Goal: Transaction & Acquisition: Purchase product/service

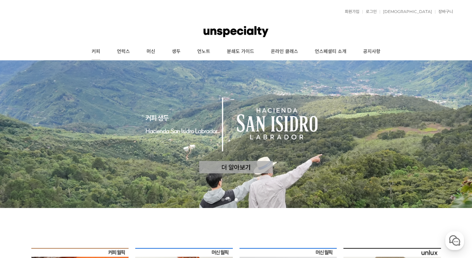
click at [104, 50] on link "커피" at bounding box center [95, 51] width 25 height 17
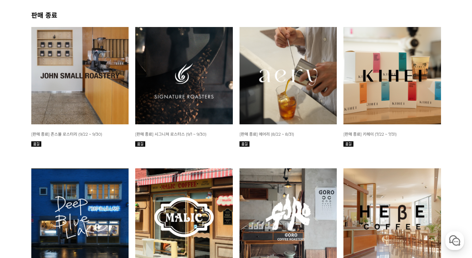
scroll to position [267, 0]
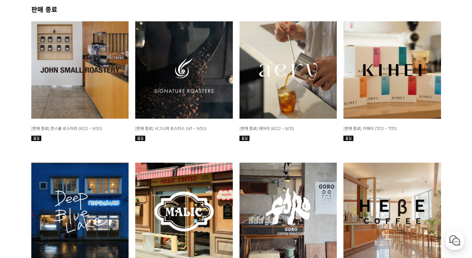
click at [293, 49] on img at bounding box center [289, 70] width 98 height 98
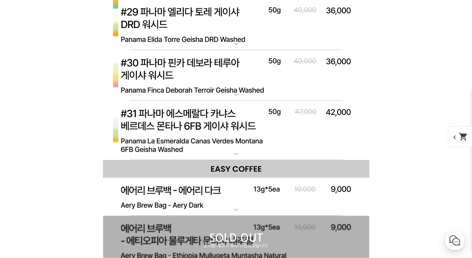
scroll to position [2939, 0]
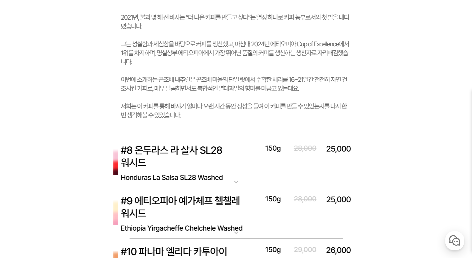
scroll to position [0, 0]
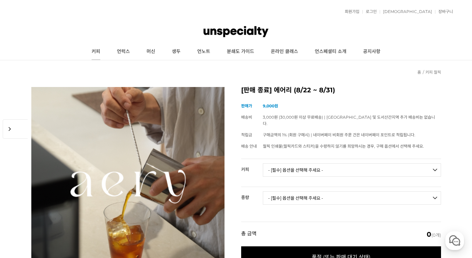
click at [94, 49] on link "커피" at bounding box center [95, 51] width 25 height 17
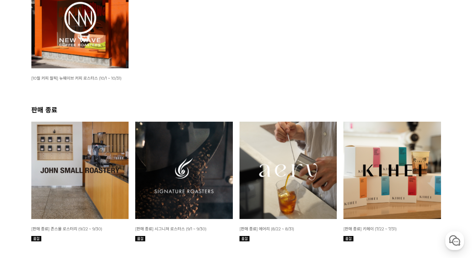
scroll to position [167, 0]
click at [73, 137] on img at bounding box center [80, 170] width 98 height 98
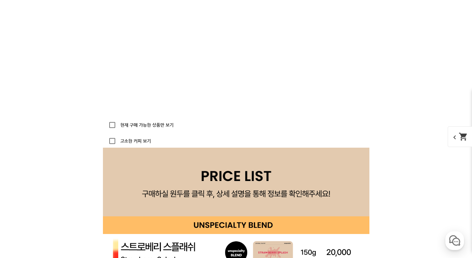
scroll to position [1758, 0]
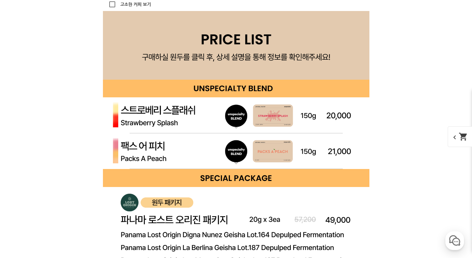
click at [320, 121] on img at bounding box center [236, 115] width 267 height 36
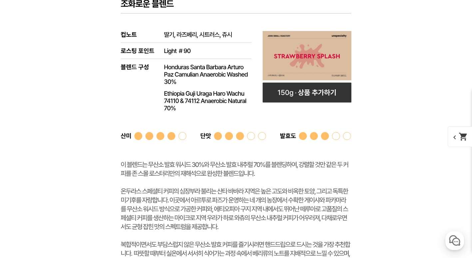
scroll to position [1925, 0]
